Goal: Task Accomplishment & Management: Manage account settings

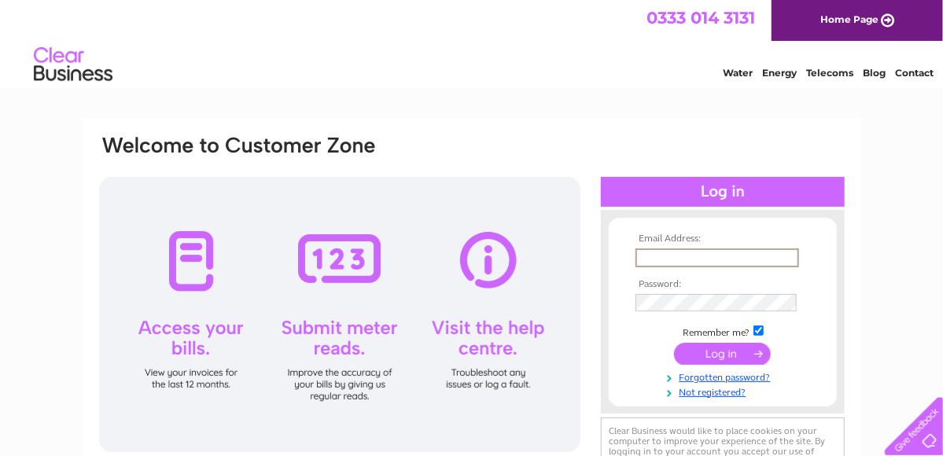
click at [682, 255] on input "text" at bounding box center [717, 257] width 164 height 19
type input "ronleeltd@gmail.com"
click at [739, 353] on input "submit" at bounding box center [722, 354] width 97 height 22
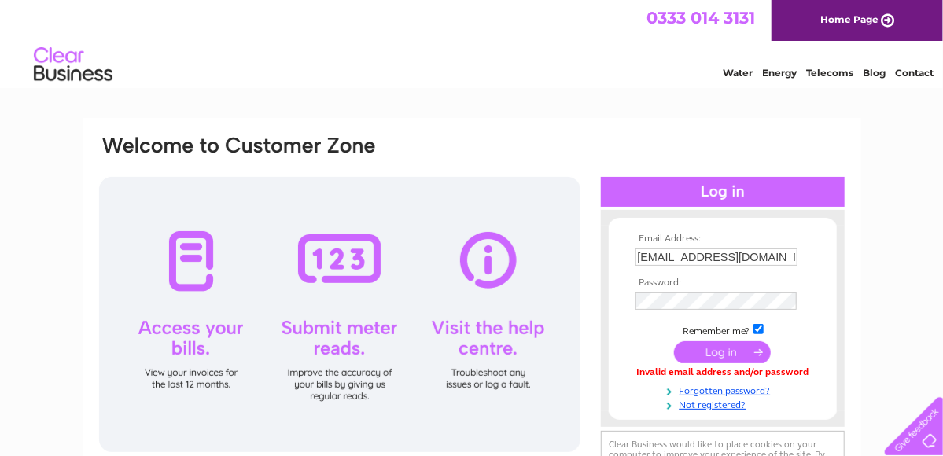
click at [726, 350] on input "submit" at bounding box center [722, 352] width 97 height 22
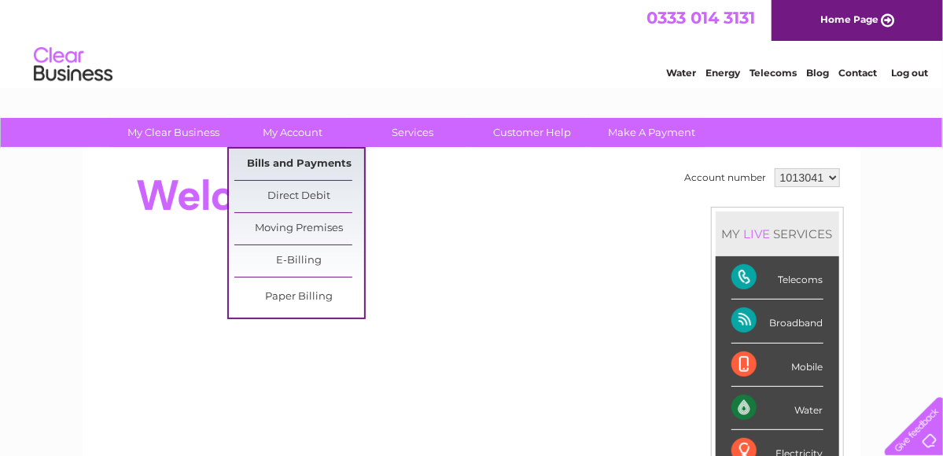
click at [307, 158] on link "Bills and Payments" at bounding box center [299, 164] width 130 height 31
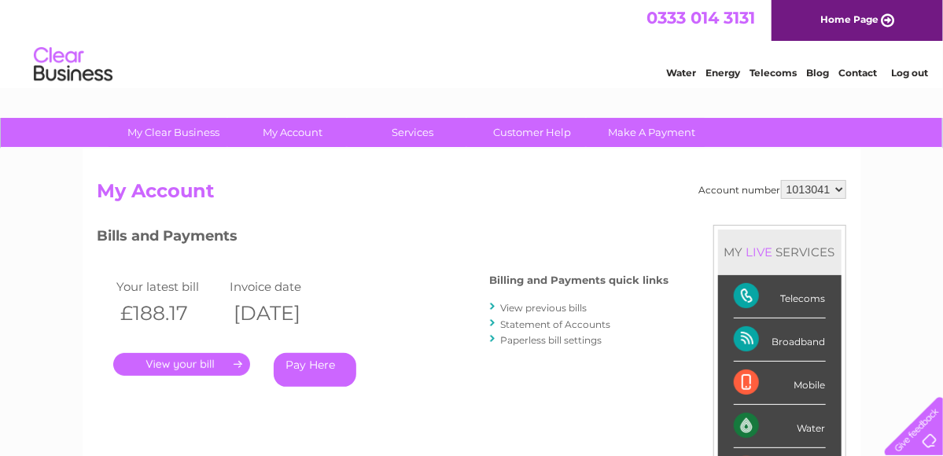
click at [902, 78] on link "Log out" at bounding box center [909, 73] width 37 height 12
